Goal: Task Accomplishment & Management: Use online tool/utility

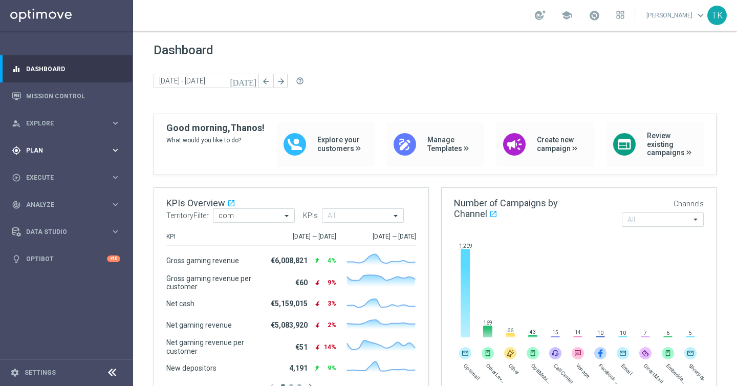
click at [93, 146] on div "gps_fixed Plan" at bounding box center [61, 150] width 99 height 9
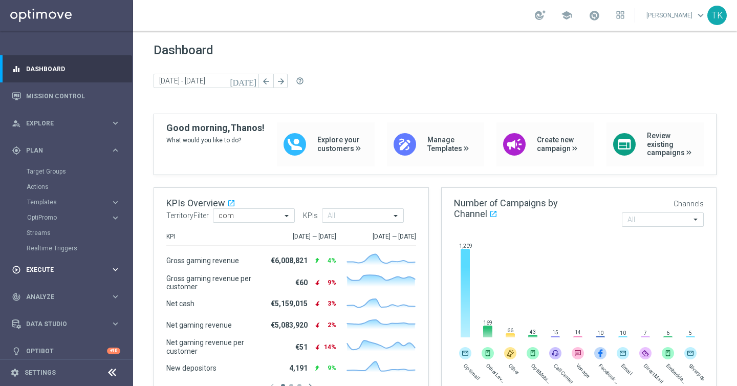
click at [104, 267] on span "Execute" at bounding box center [68, 270] width 84 height 6
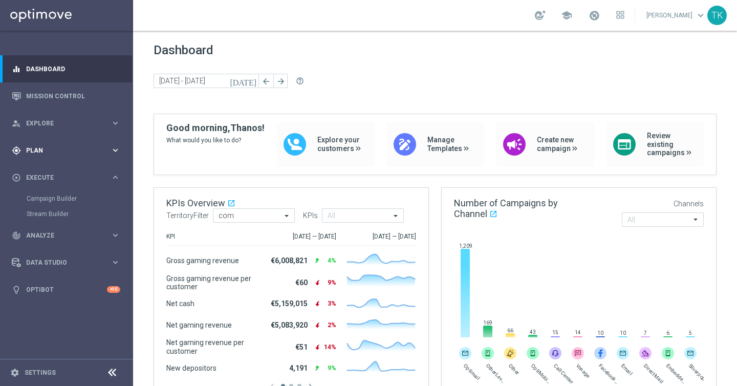
click at [110, 151] on span "Plan" at bounding box center [68, 150] width 84 height 6
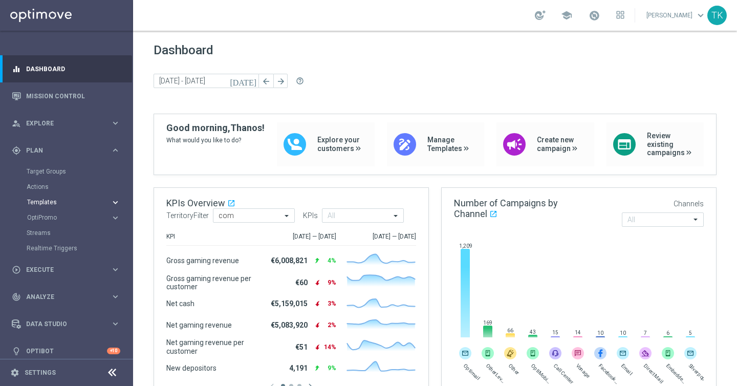
click at [55, 203] on span "Templates" at bounding box center [63, 202] width 73 height 6
click at [48, 218] on link "Optimail" at bounding box center [69, 217] width 75 height 8
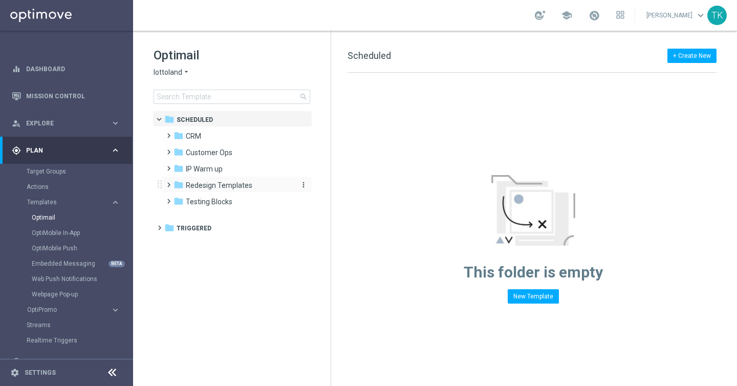
click at [232, 188] on span "Redesign Templates" at bounding box center [219, 185] width 67 height 9
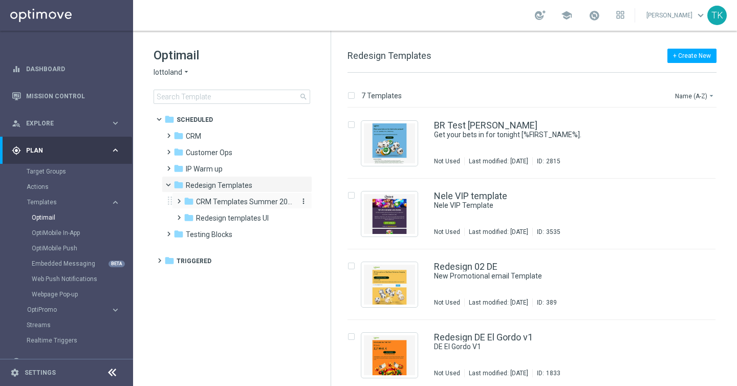
click at [233, 203] on span "CRM Templates Summer 2025" at bounding box center [244, 201] width 97 height 9
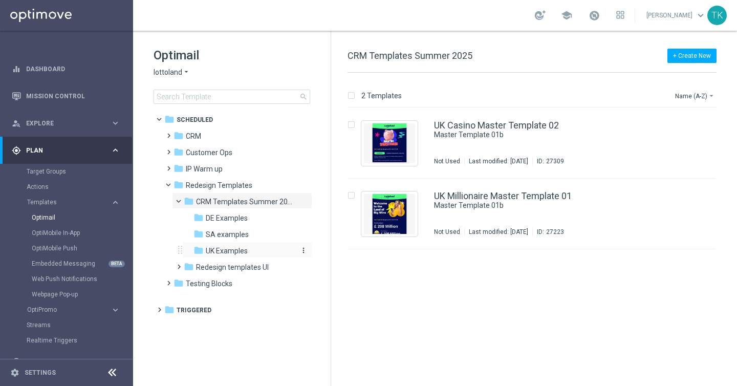
click at [231, 250] on span "UK Examples" at bounding box center [227, 250] width 42 height 9
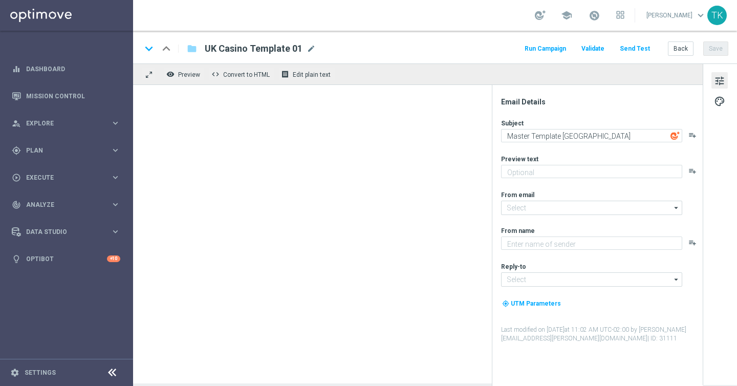
type textarea "preview text"
type input "[EMAIL_ADDRESS][DOMAIN_NAME]"
type textarea "Lottoland"
type input "[EMAIL_ADDRESS][DOMAIN_NAME]"
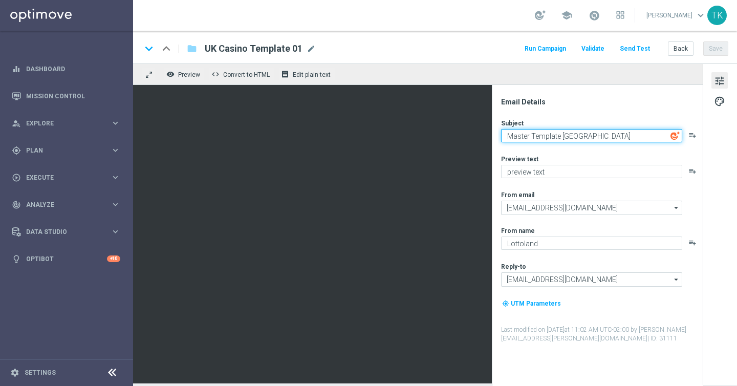
click at [617, 134] on textarea "Master Template [GEOGRAPHIC_DATA]" at bounding box center [591, 135] width 181 height 13
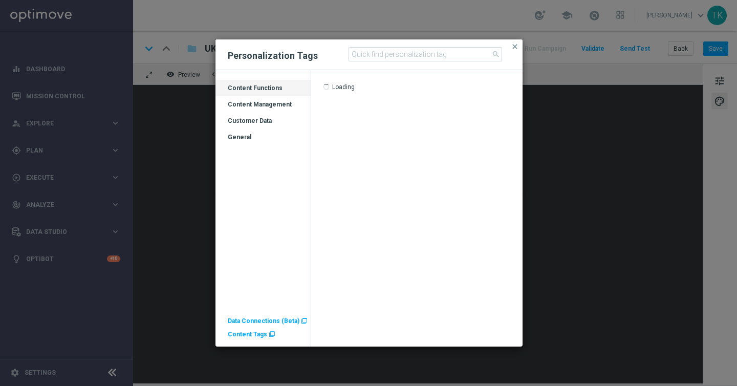
click at [263, 123] on div "Customer Data" at bounding box center [263, 125] width 95 height 16
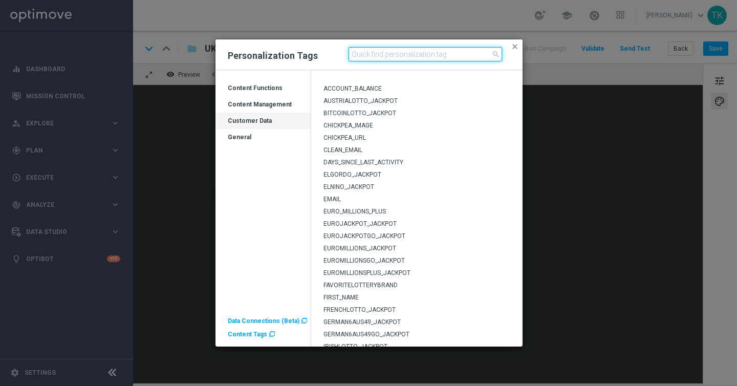
click at [394, 52] on input at bounding box center [426, 54] width 154 height 14
type input "firs"
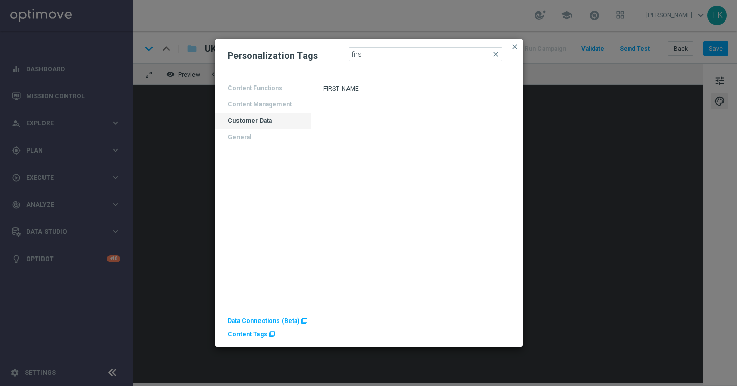
click at [343, 91] on span "FIRST_NAME" at bounding box center [341, 88] width 35 height 7
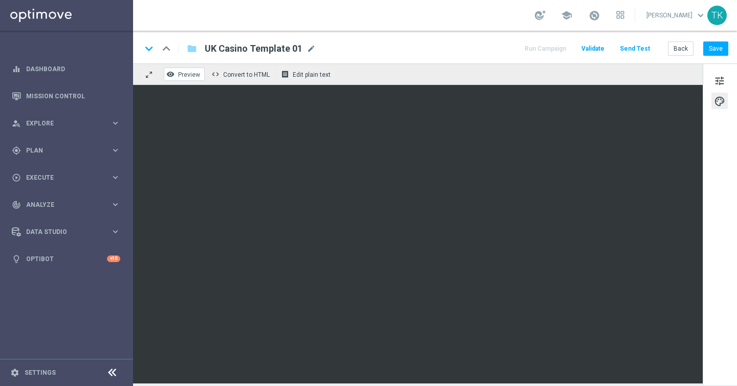
click at [194, 76] on span "Preview" at bounding box center [189, 74] width 22 height 7
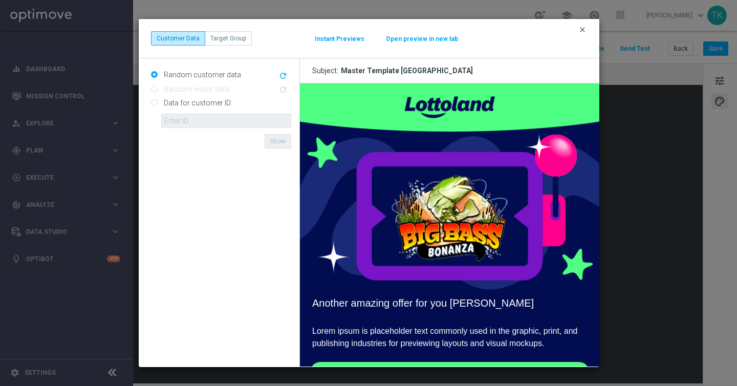
click at [585, 31] on icon "clear" at bounding box center [582, 30] width 8 height 8
